Goal: Task Accomplishment & Management: Manage account settings

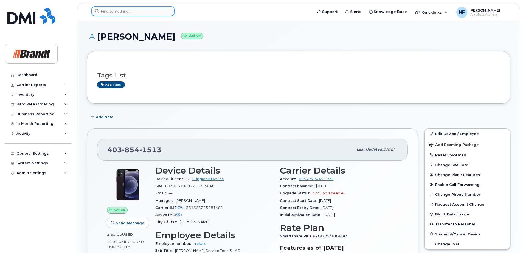
click at [133, 9] on input at bounding box center [132, 11] width 83 height 10
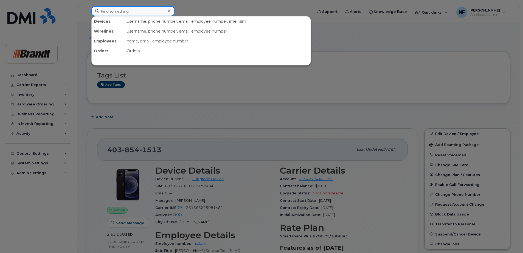
click at [124, 11] on input at bounding box center [132, 11] width 83 height 10
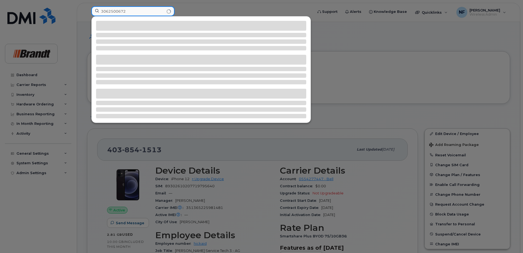
click at [138, 11] on input "3062500672" at bounding box center [132, 11] width 83 height 10
type input "3062500672"
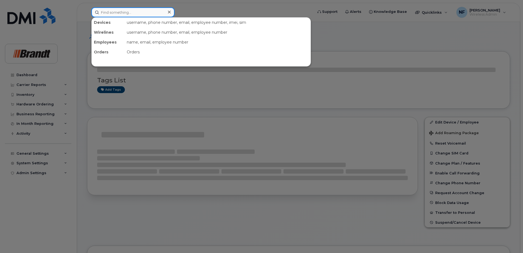
click at [134, 12] on input at bounding box center [132, 12] width 83 height 10
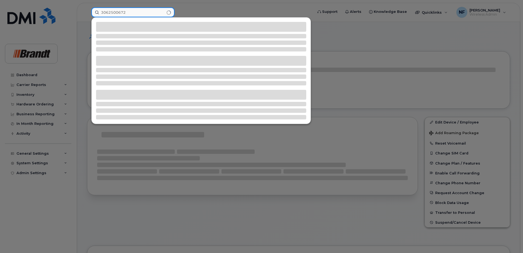
type input "3062500672"
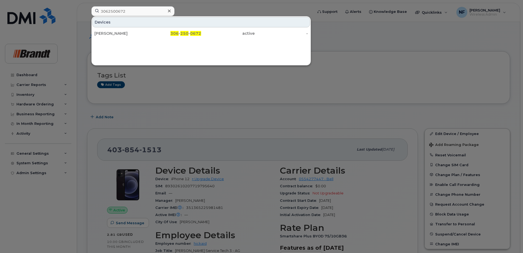
click at [148, 29] on link "Dawson Paulo 306 - 250 - 0672 active -" at bounding box center [201, 34] width 218 height 10
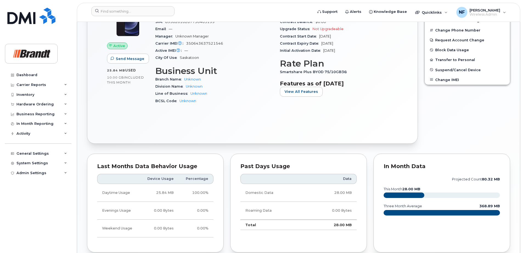
scroll to position [297, 0]
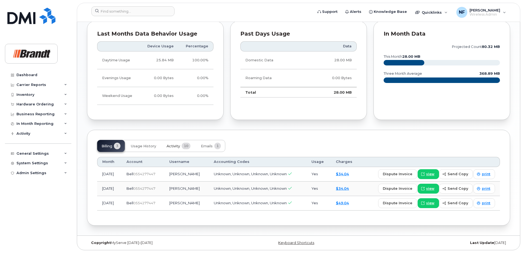
click at [181, 144] on button "Activity 10" at bounding box center [178, 146] width 33 height 12
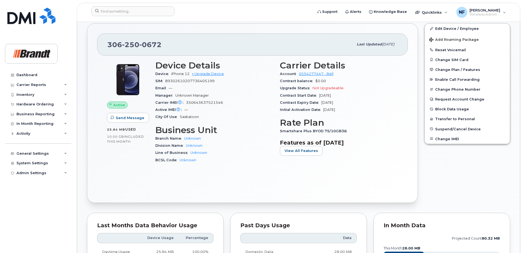
scroll to position [0, 0]
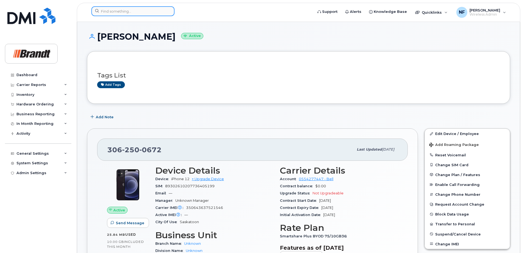
click at [140, 14] on input at bounding box center [132, 11] width 83 height 10
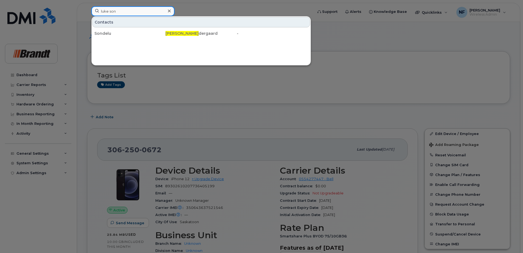
drag, startPoint x: 142, startPoint y: 12, endPoint x: 93, endPoint y: 15, distance: 49.5
click at [93, 15] on input "luke son" at bounding box center [132, 11] width 83 height 10
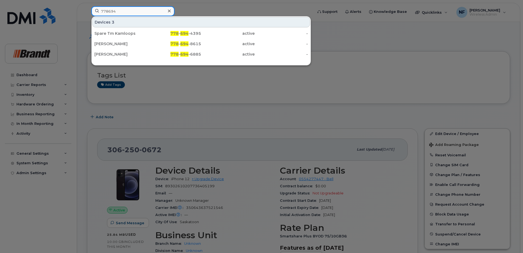
type input "778694"
click at [147, 31] on link "Spare Tm Kamloops 778 - 694 -4395 active -" at bounding box center [201, 34] width 218 height 10
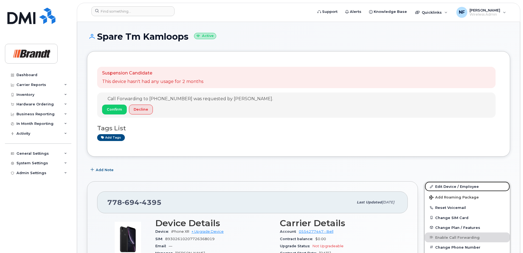
click at [457, 187] on link "Edit Device / Employee" at bounding box center [466, 187] width 85 height 10
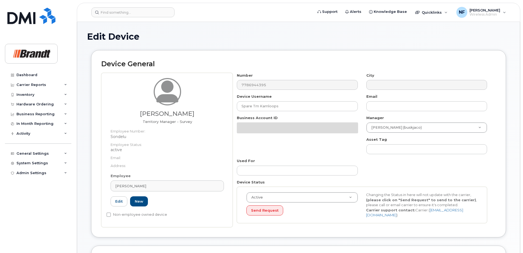
select select "34499241"
select select "34499245"
select select "35155013"
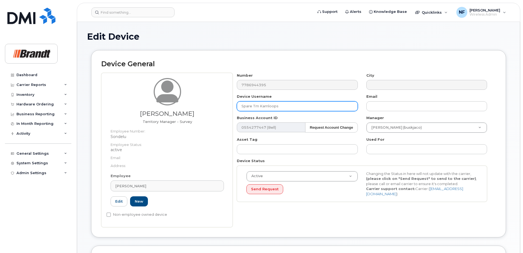
drag, startPoint x: 282, startPoint y: 108, endPoint x: 232, endPoint y: 106, distance: 49.9
click at [232, 106] on div "Luke Sondergaard Territory Manager - Survey Employee Number: Sondelu Employee S…" at bounding box center [298, 150] width 394 height 155
type input "[PERSON_NAME]"
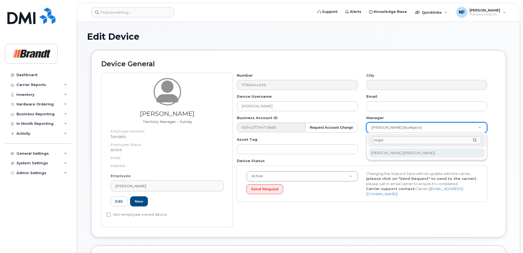
type input "mcgui"
type input "2750911"
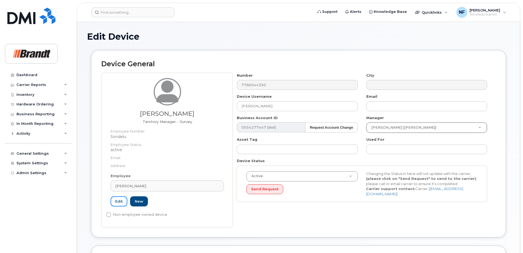
click at [121, 202] on link "Edit" at bounding box center [118, 202] width 17 height 10
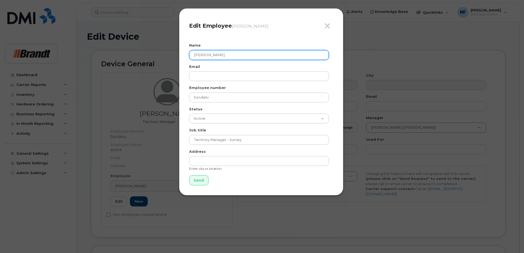
drag, startPoint x: 237, startPoint y: 57, endPoint x: 175, endPoint y: 57, distance: 61.4
click at [175, 57] on div "Close Edit Employee Luke Sondergaard Name Luke Sondergaard Email Employee numbe…" at bounding box center [262, 126] width 524 height 253
type input "Steve Enns"
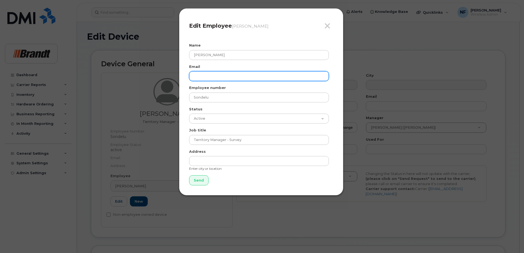
click at [216, 76] on input "email" at bounding box center [259, 76] width 140 height 10
paste input "SEnns@brandt.ca"
type input "SEnns@brandt.ca"
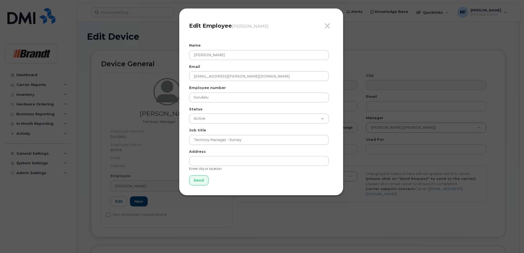
click at [224, 92] on div "Employee number Sondelu" at bounding box center [261, 93] width 144 height 17
click at [219, 99] on input "Sondelu" at bounding box center [259, 98] width 140 height 10
paste input "Ennsste"
type input "Ennsste"
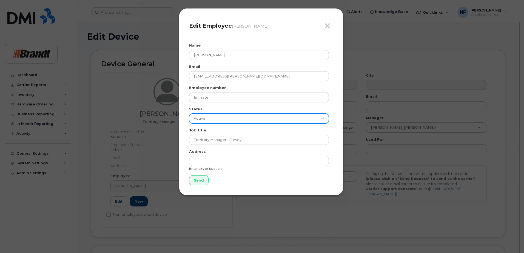
click at [220, 118] on select "Active On-Leave Long Term Short Term Maternity Leave Temp Layoff Inactive" at bounding box center [259, 119] width 140 height 10
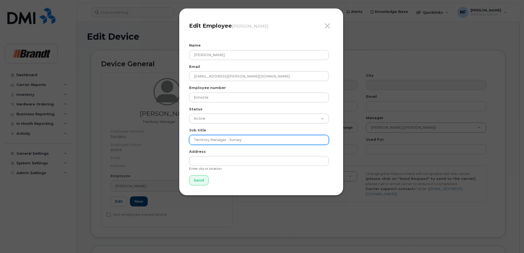
drag, startPoint x: 246, startPoint y: 142, endPoint x: 172, endPoint y: 141, distance: 74.6
click at [172, 141] on div "Close Edit Employee Luke Sondergaard Name Steve Enns Email SEnns@brandt.ca Empl…" at bounding box center [262, 126] width 524 height 253
type input "Sales Manager"
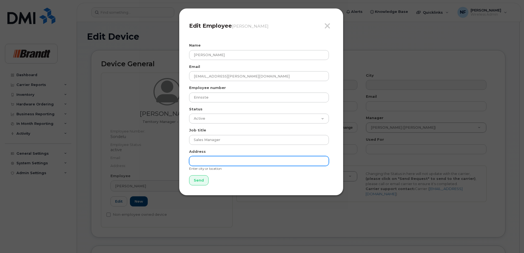
click at [208, 159] on input "text" at bounding box center [259, 161] width 140 height 10
type input "Kamloops"
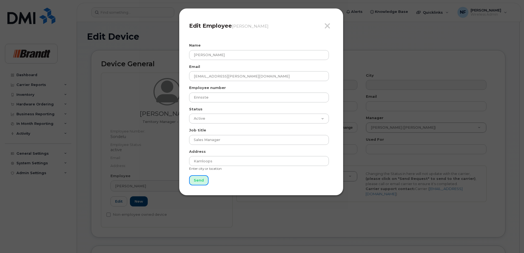
click at [203, 183] on input "Send" at bounding box center [198, 180] width 19 height 10
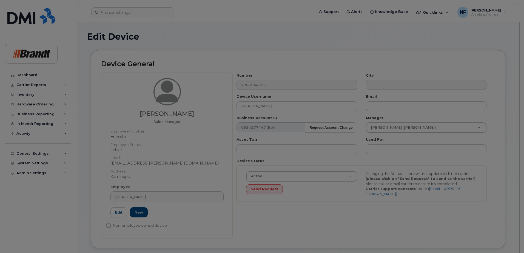
type input "Send"
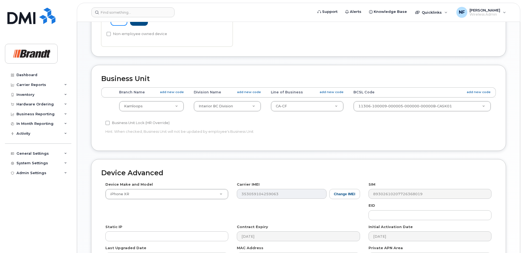
scroll to position [262, 0]
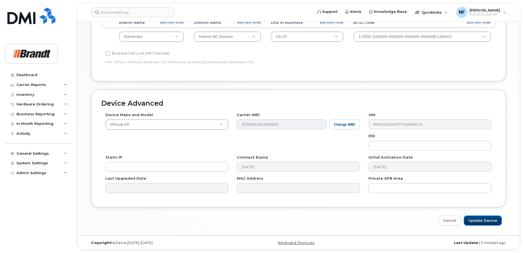
click at [484, 220] on input "Update Device" at bounding box center [482, 221] width 38 height 10
type input "Saving..."
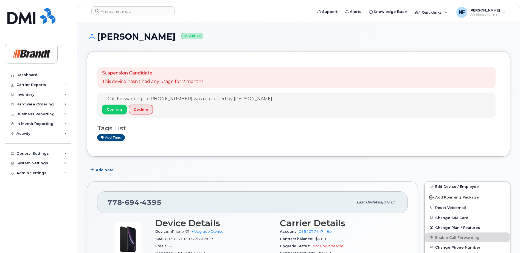
scroll to position [55, 0]
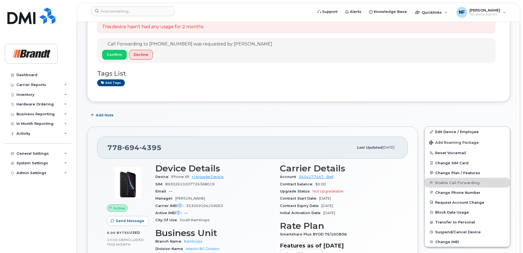
click at [146, 147] on span "4395" at bounding box center [150, 148] width 22 height 8
copy span "[PHONE_NUMBER]"
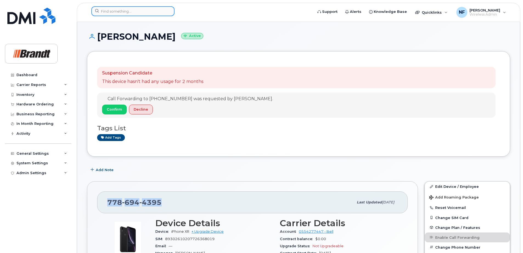
click at [123, 11] on input at bounding box center [132, 11] width 83 height 10
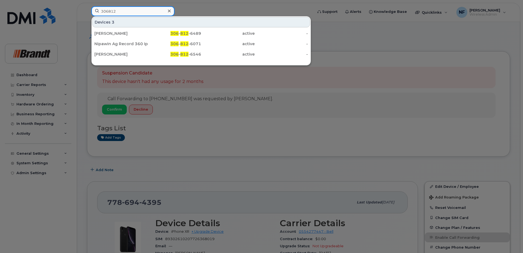
type input "306812"
click at [146, 34] on div "[PERSON_NAME]" at bounding box center [120, 33] width 53 height 5
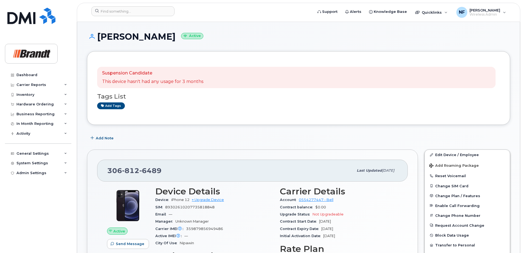
click at [143, 173] on span "6489" at bounding box center [150, 171] width 22 height 8
copy span "306 812 6489"
click at [173, 175] on div "306 812 6489" at bounding box center [230, 171] width 246 height 12
drag, startPoint x: 167, startPoint y: 170, endPoint x: 87, endPoint y: 171, distance: 80.6
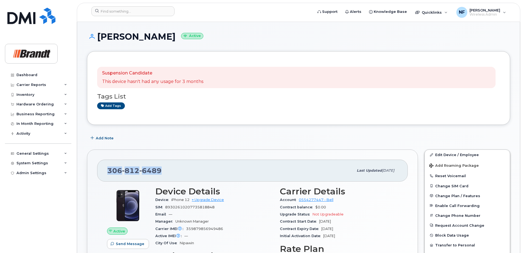
click at [87, 171] on div "306 812 6489 Last updated Sep 16, 2025 Active Send Message 0.00 Bytes  used 10.…" at bounding box center [252, 240] width 331 height 180
copy span "306 812 6489"
